Goal: Transaction & Acquisition: Obtain resource

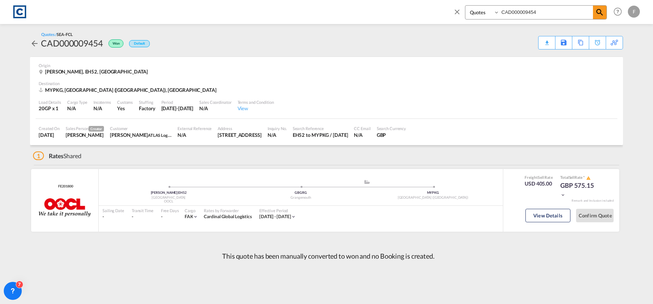
select select "Quotes"
click at [457, 8] on md-icon "icon-close" at bounding box center [457, 12] width 8 height 8
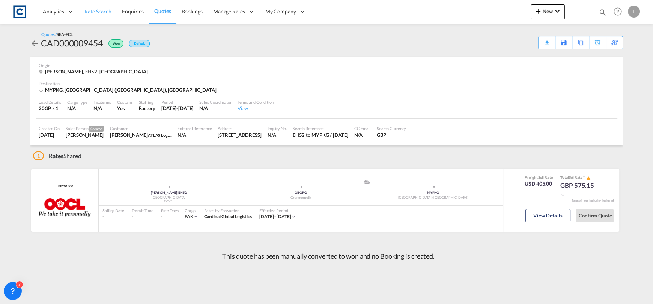
click at [83, 15] on link "Rate Search" at bounding box center [98, 12] width 38 height 24
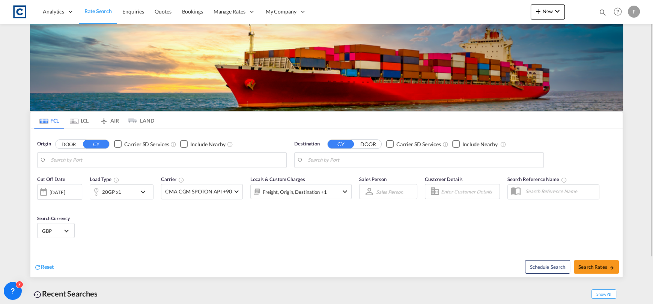
type input "GB-CA8, [GEOGRAPHIC_DATA]"
type input "Rades, TNRDS"
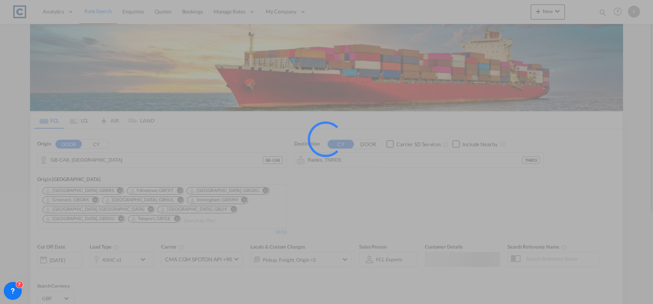
click at [98, 145] on div at bounding box center [326, 152] width 653 height 304
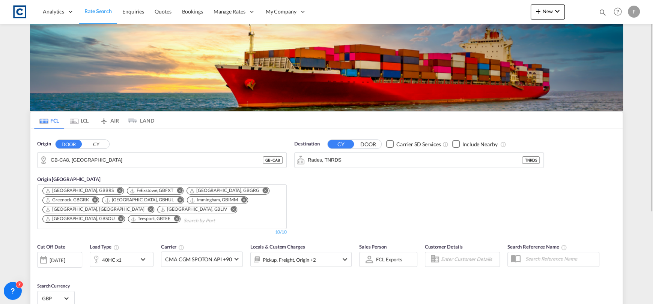
click at [100, 145] on button "CY" at bounding box center [96, 144] width 26 height 9
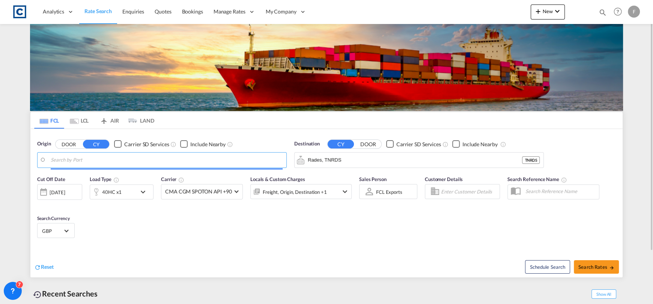
click at [99, 156] on body "Analytics Reports Dashboard Rate Search Enquiries Quotes Bookings" at bounding box center [326, 152] width 653 height 304
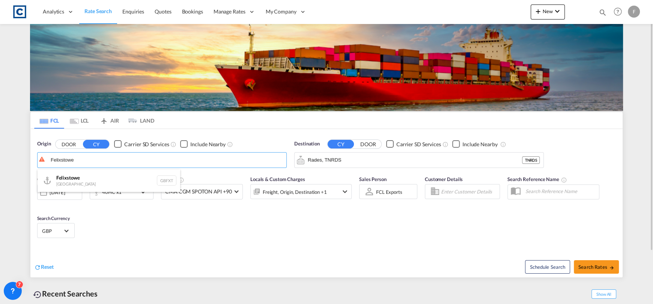
drag, startPoint x: 93, startPoint y: 185, endPoint x: 104, endPoint y: 182, distance: 11.0
click at [93, 185] on div "Felixstowe [GEOGRAPHIC_DATA] GBFXT" at bounding box center [109, 181] width 143 height 23
type input "Felixstowe, GBFXT"
drag, startPoint x: 341, startPoint y: 161, endPoint x: 342, endPoint y: 152, distance: 9.8
click at [341, 161] on input "Rades, TNRDS" at bounding box center [424, 160] width 232 height 11
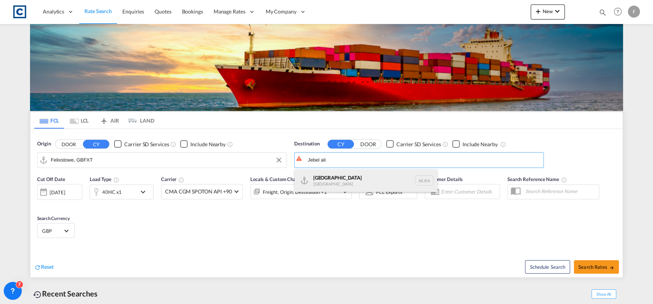
click at [356, 183] on div "[GEOGRAPHIC_DATA] [GEOGRAPHIC_DATA]" at bounding box center [366, 181] width 143 height 23
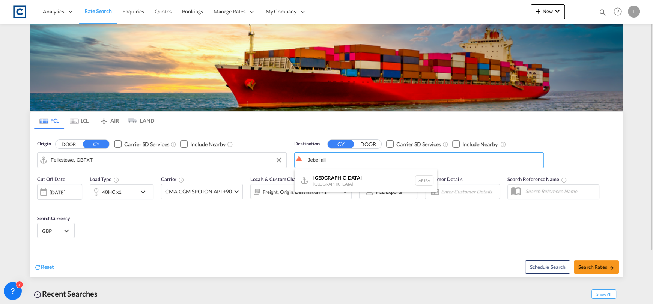
type input "[GEOGRAPHIC_DATA], [GEOGRAPHIC_DATA]"
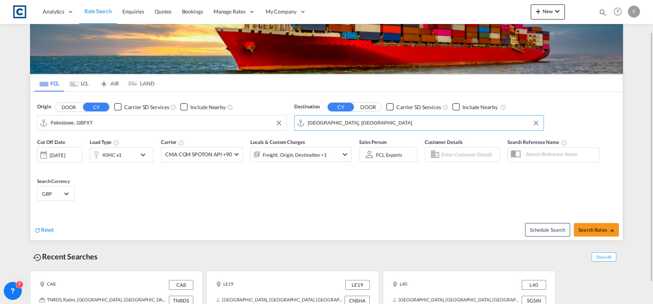
scroll to position [64, 0]
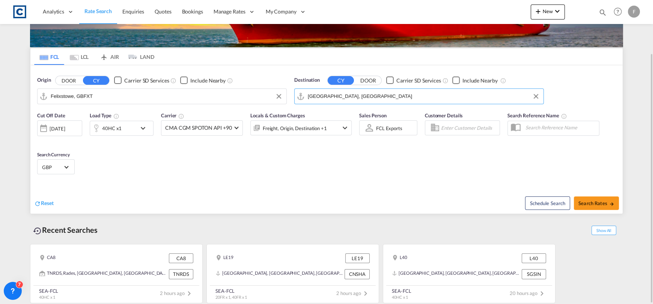
click at [65, 128] on div "[DATE]" at bounding box center [57, 128] width 15 height 7
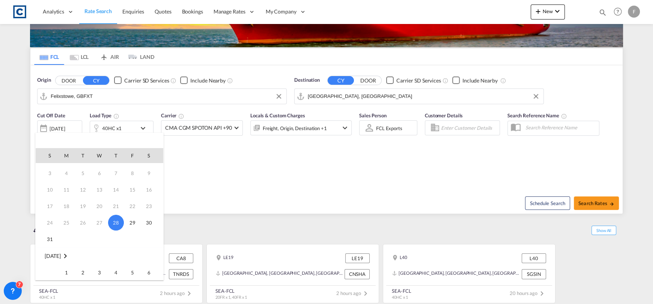
scroll to position [37, 0]
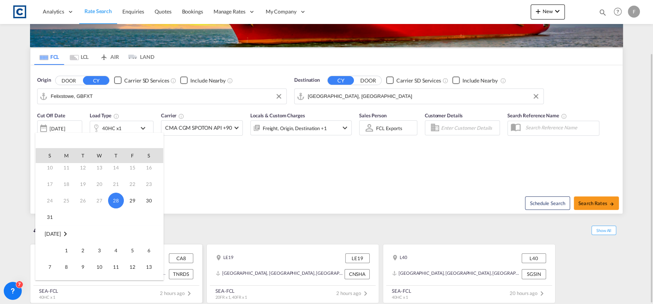
click at [66, 245] on span "1" at bounding box center [66, 250] width 15 height 15
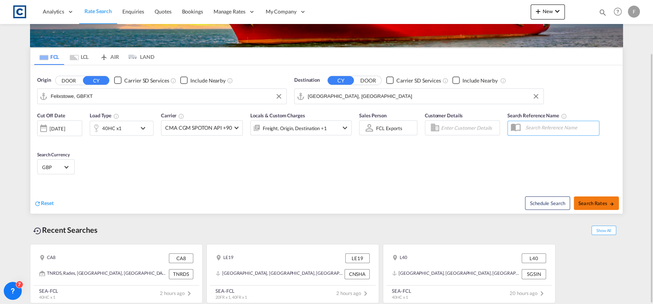
click at [592, 202] on span "Search Rates" at bounding box center [596, 203] width 36 height 6
type input "GBFXT to AEJEA / [DATE]"
